Goal: Task Accomplishment & Management: Use online tool/utility

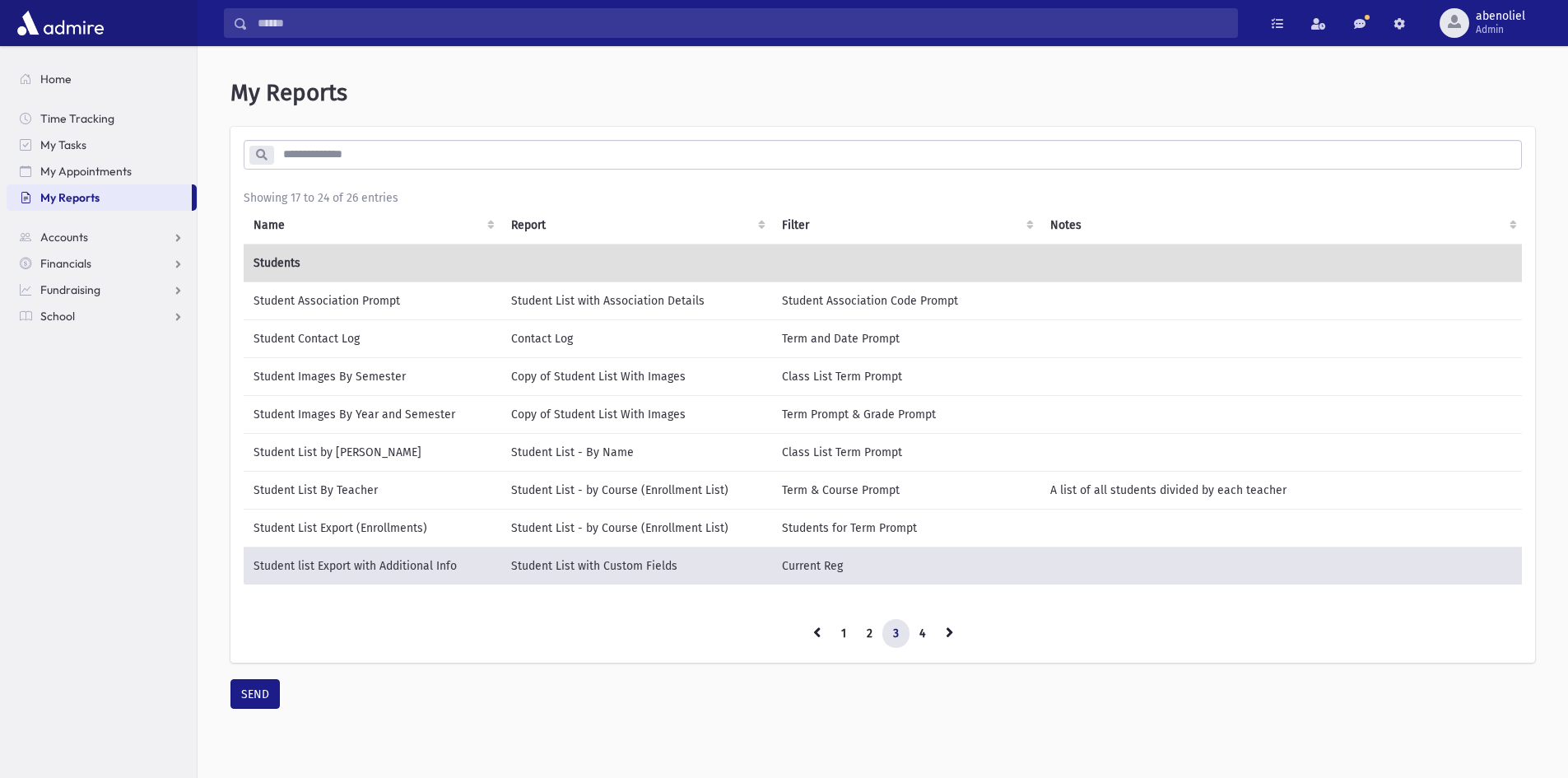
click at [380, 563] on td "Student list Export with Additional Info" at bounding box center [372, 566] width 258 height 38
click at [1482, 20] on span "abenoliel" at bounding box center [1500, 16] width 49 height 13
click at [1467, 174] on link "Logout" at bounding box center [1491, 167] width 132 height 30
click at [1498, 22] on span "abenoliel" at bounding box center [1500, 16] width 49 height 13
click at [1466, 168] on link "Logout" at bounding box center [1491, 167] width 132 height 30
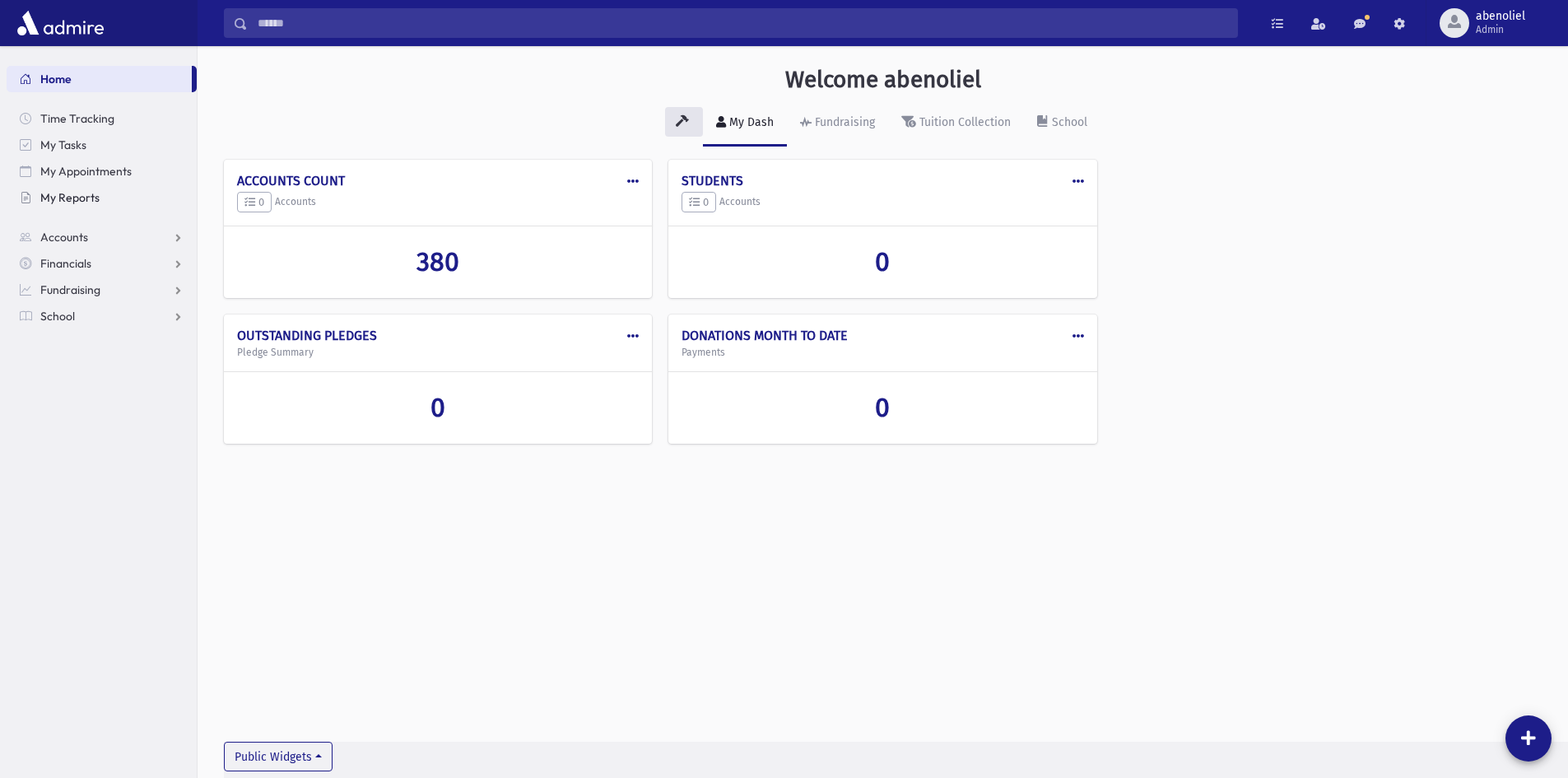
click at [70, 200] on span "My Reports" at bounding box center [70, 198] width 59 height 15
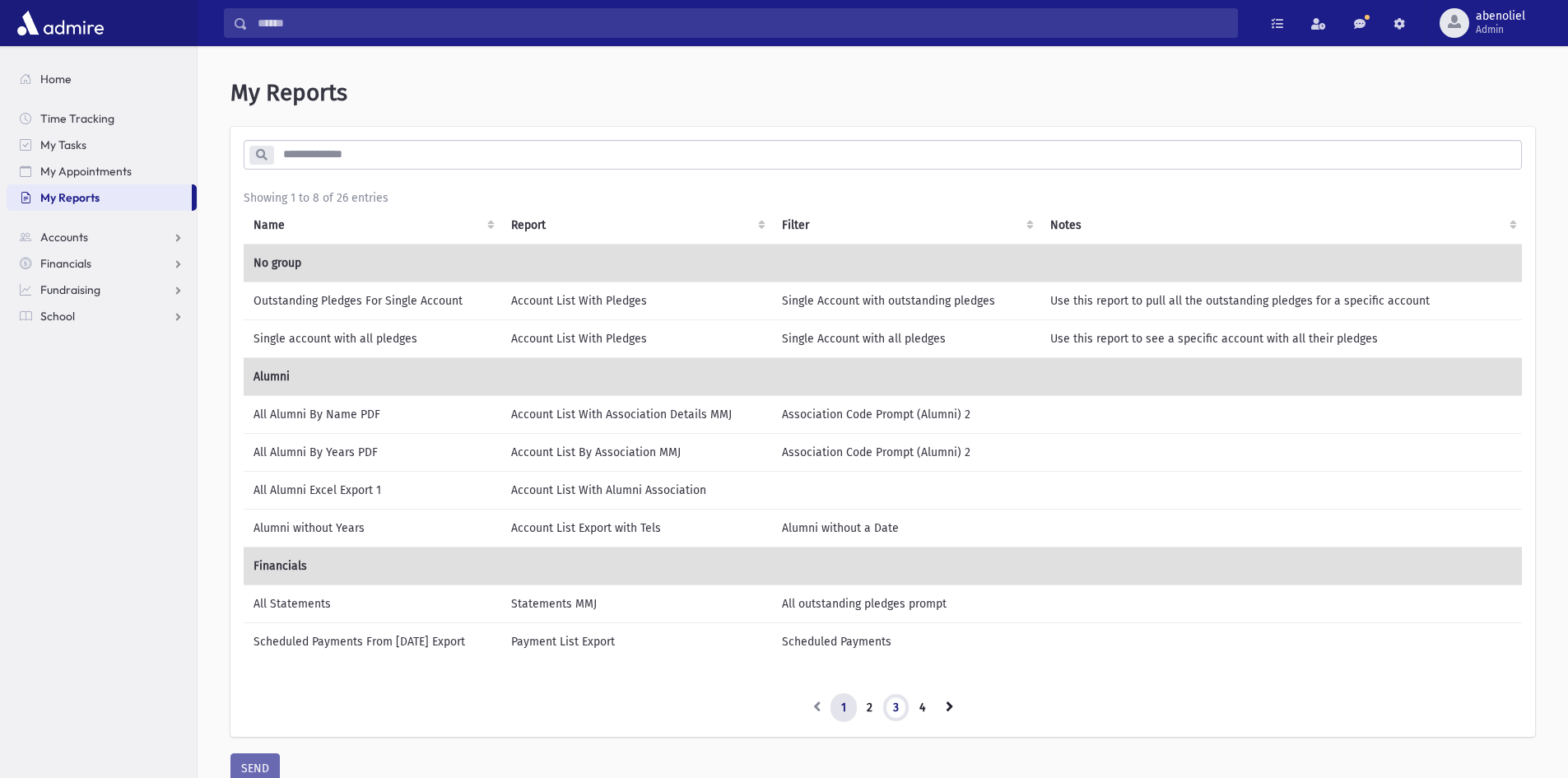
click at [894, 707] on link "3" at bounding box center [897, 708] width 27 height 29
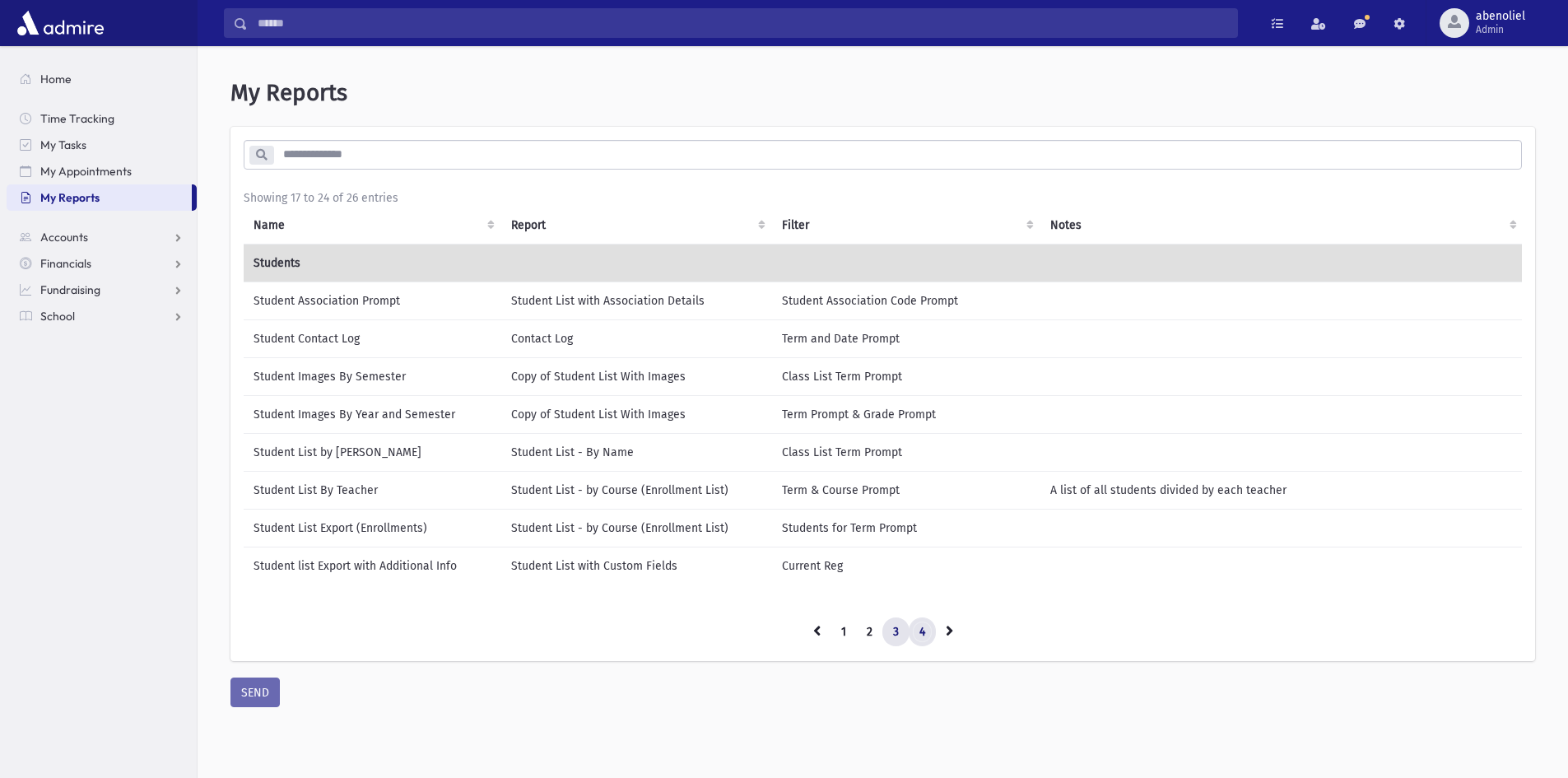
click at [924, 643] on link "4" at bounding box center [922, 632] width 27 height 29
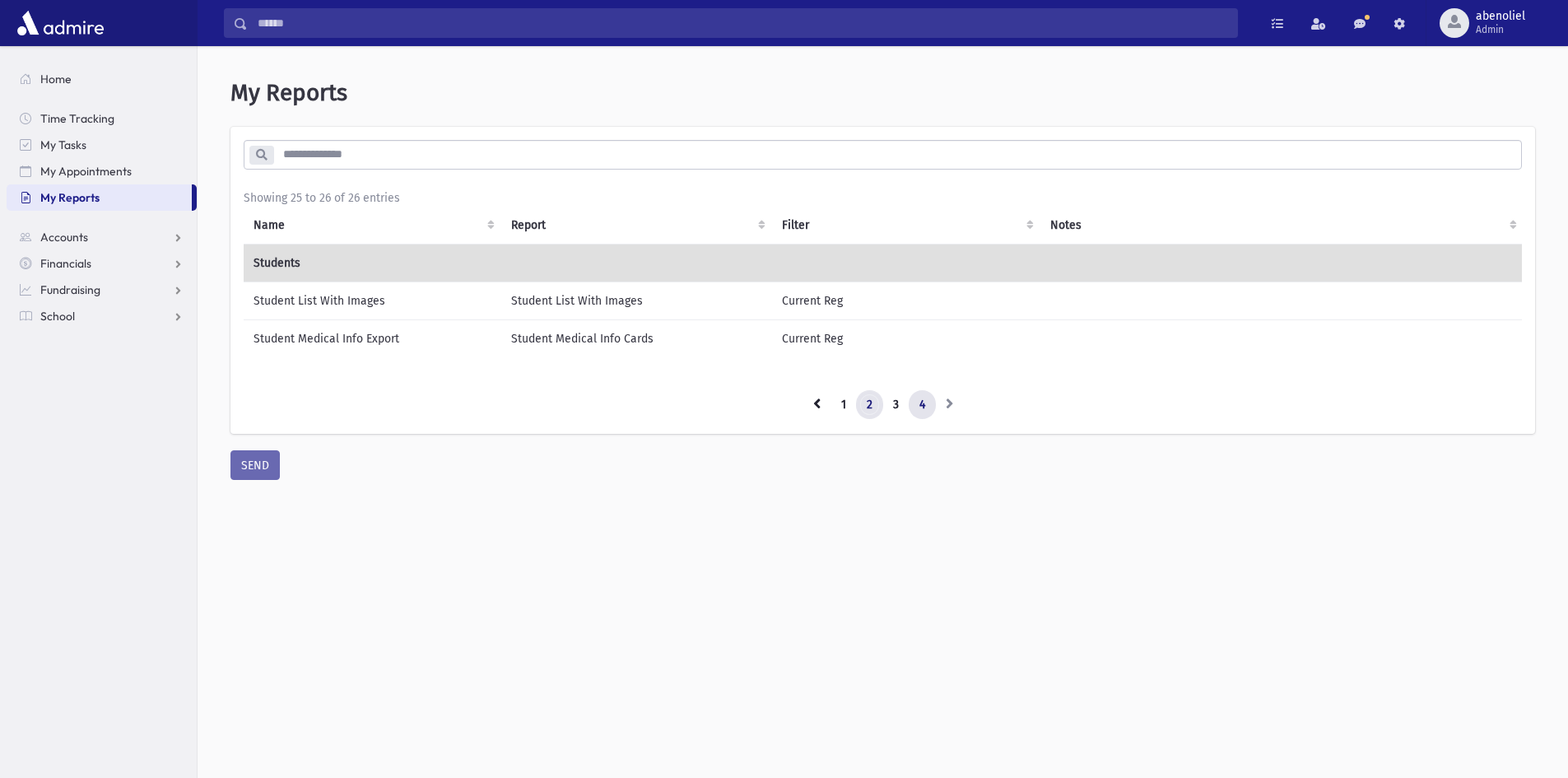
click at [867, 413] on link "2" at bounding box center [870, 405] width 27 height 29
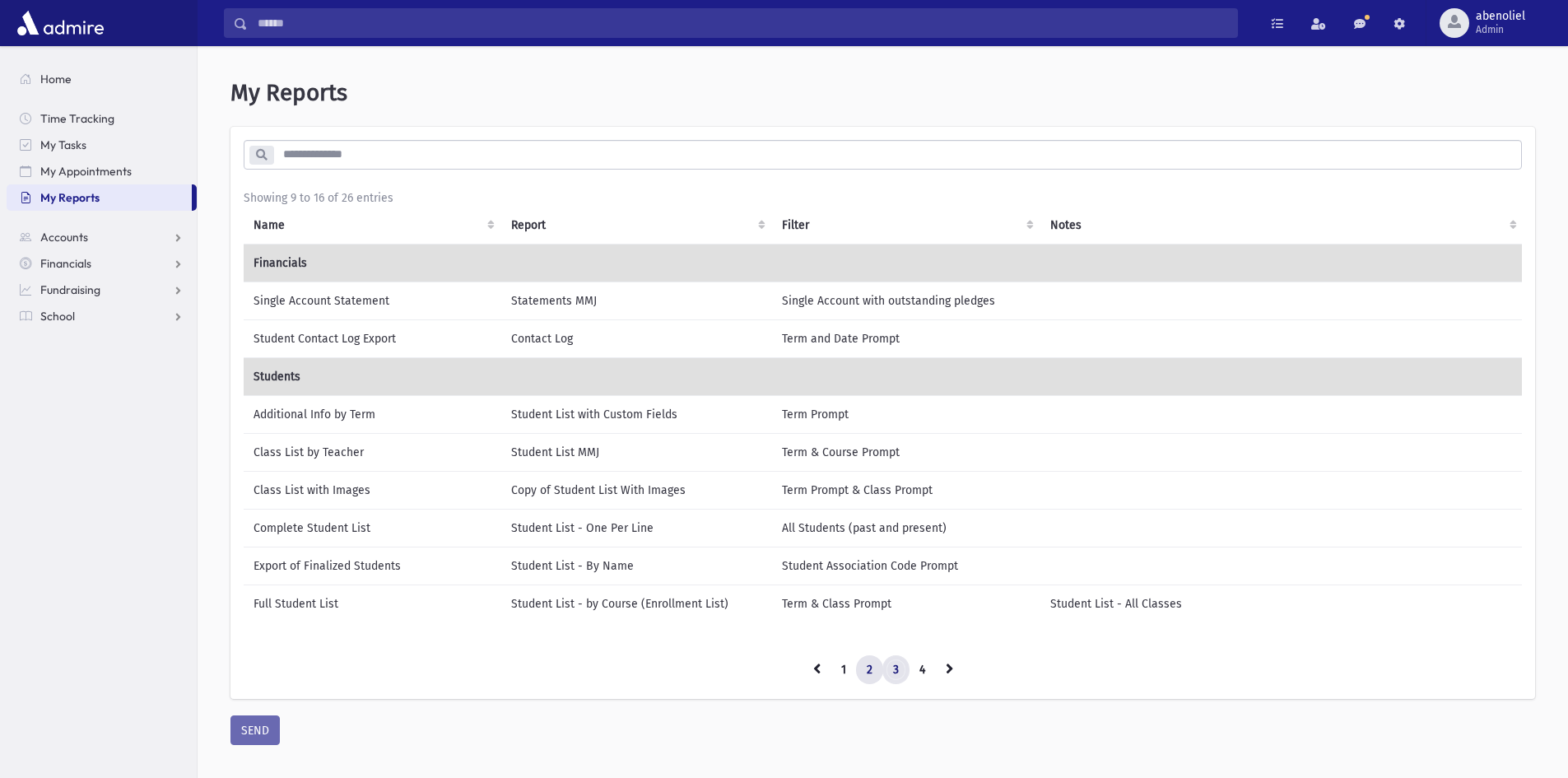
click at [892, 682] on link "3" at bounding box center [897, 670] width 27 height 29
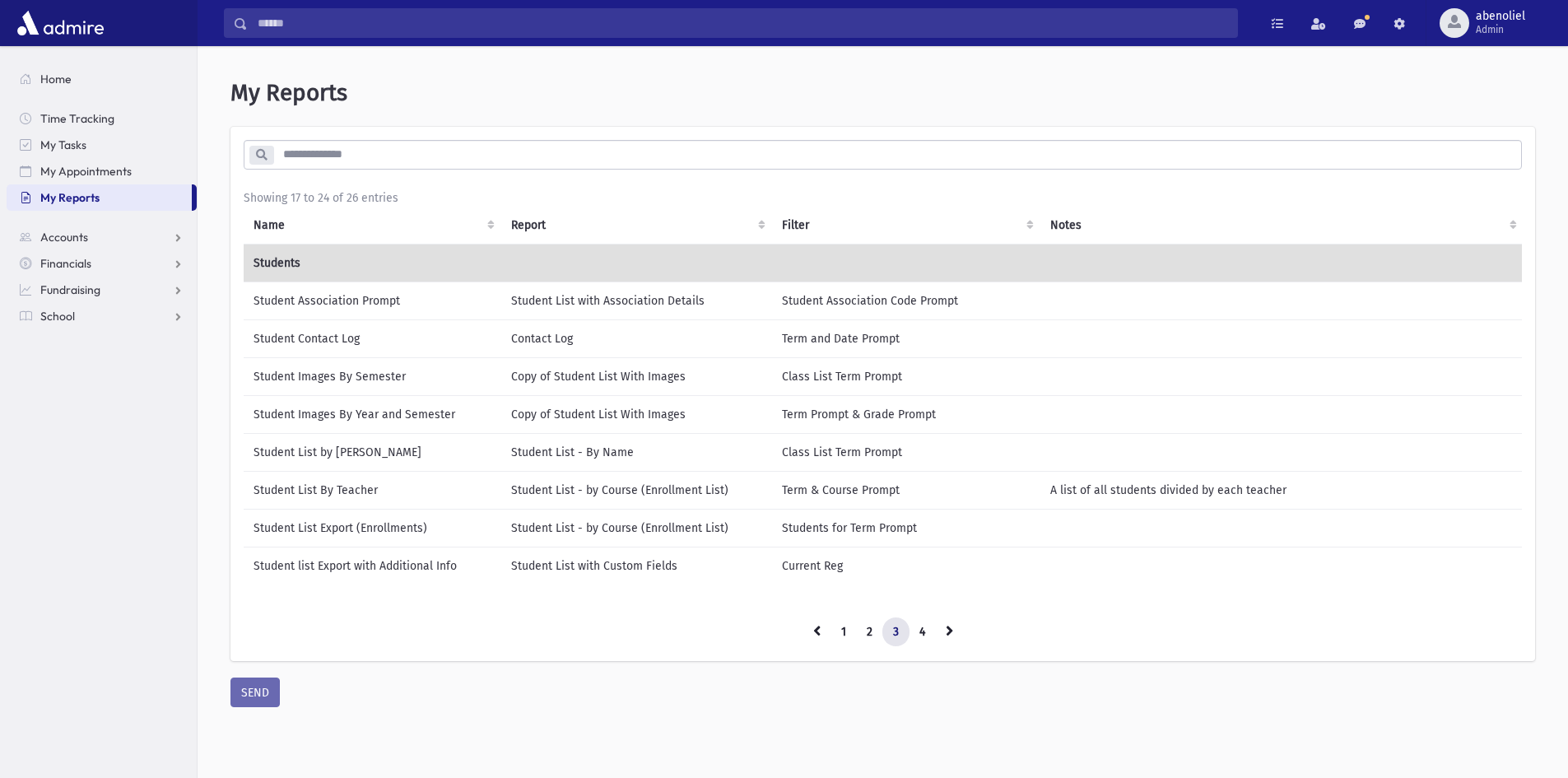
click at [575, 569] on td "Student List with Custom Fields" at bounding box center [637, 565] width 272 height 38
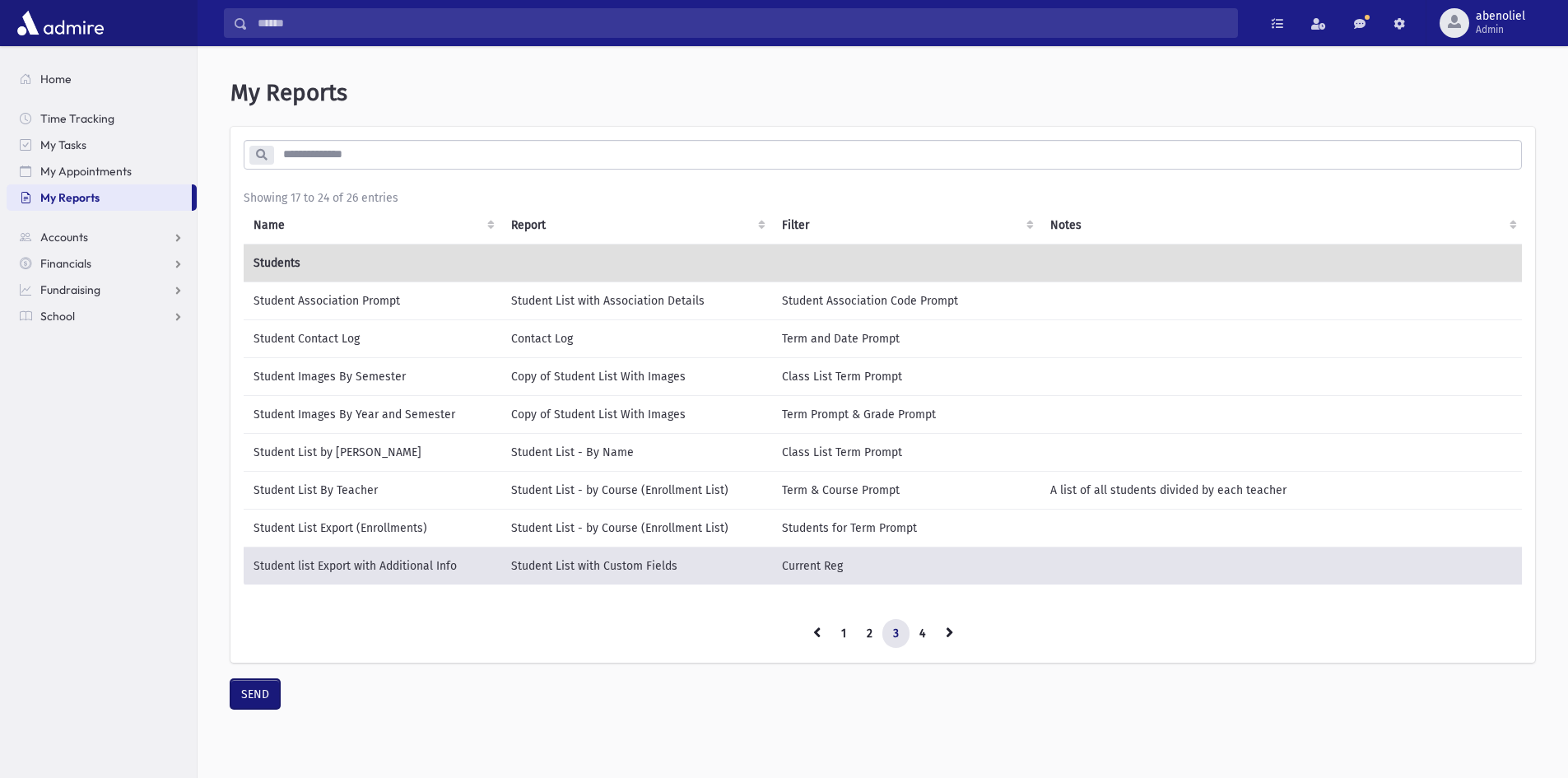
click at [259, 708] on button "SEND" at bounding box center [255, 694] width 49 height 29
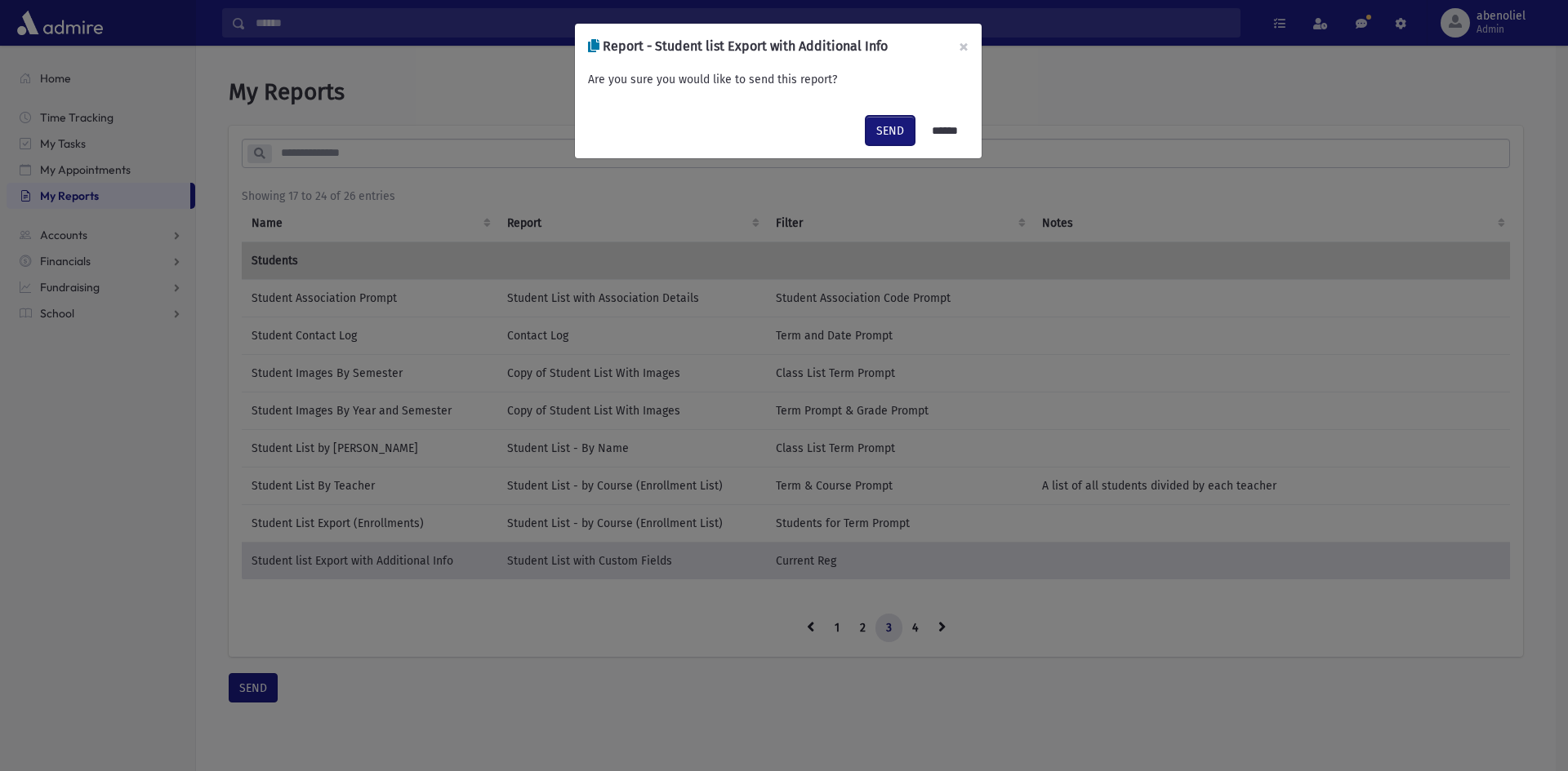
click at [876, 126] on button "SEND" at bounding box center [890, 131] width 49 height 29
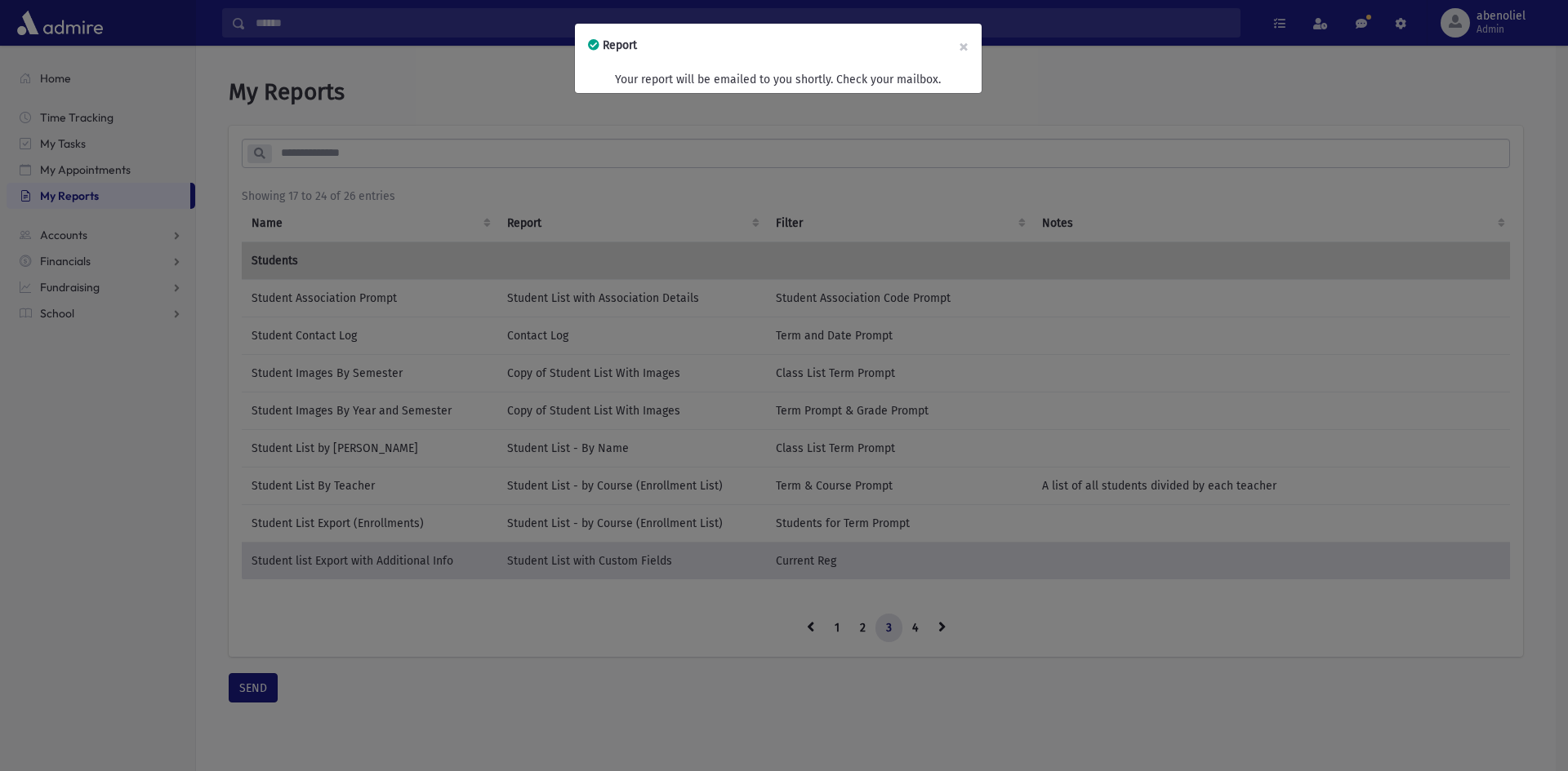
click at [1165, 133] on div "Report × Your report will be emailed to you shortly. Check your mailbox." at bounding box center [784, 386] width 1568 height 771
